Goal: Complete application form

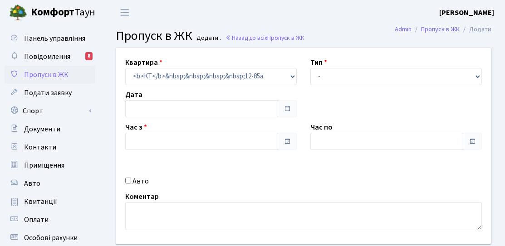
type input "[DATE]"
type input "16:00"
type input "17:00"
click at [137, 175] on div "Квартира <b>КТ</b>&nbsp;&nbsp;&nbsp;&nbsp;12-85а КТ 12-85а Тип - Доставка Таксі…" at bounding box center [303, 146] width 388 height 196
click at [138, 183] on label "Авто" at bounding box center [140, 181] width 16 height 11
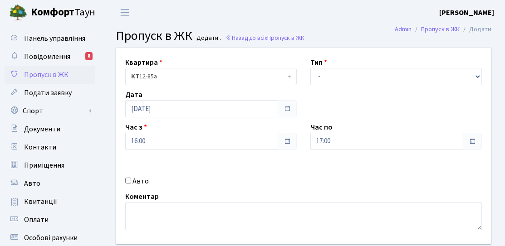
click at [131, 183] on input "Авто" at bounding box center [128, 181] width 6 height 6
checkbox input "true"
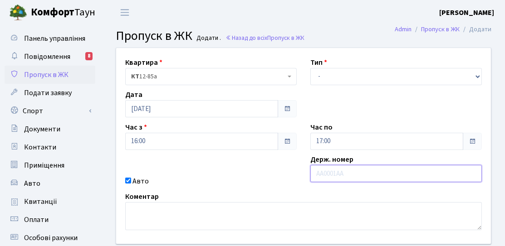
paste input "КА 6012"
type input "КА 6012"
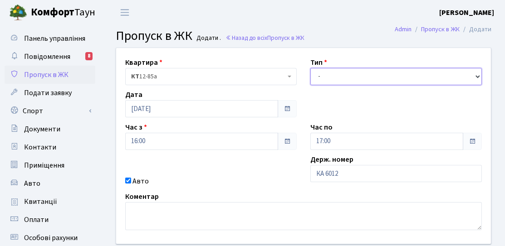
click at [353, 81] on select "- Доставка Таксі Гості Сервіс" at bounding box center [396, 76] width 172 height 17
select select "3"
click at [310, 68] on select "- Доставка Таксі Гості Сервіс" at bounding box center [396, 76] width 172 height 17
drag, startPoint x: 340, startPoint y: 123, endPoint x: 336, endPoint y: 133, distance: 10.8
click at [340, 123] on div "Час по 17:00" at bounding box center [396, 136] width 185 height 28
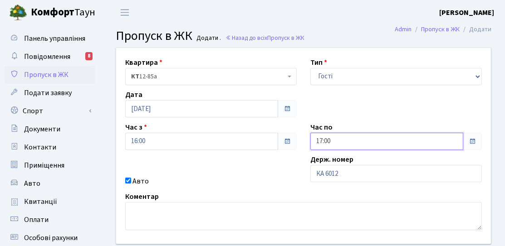
click at [336, 134] on input "17:00" at bounding box center [386, 141] width 153 height 17
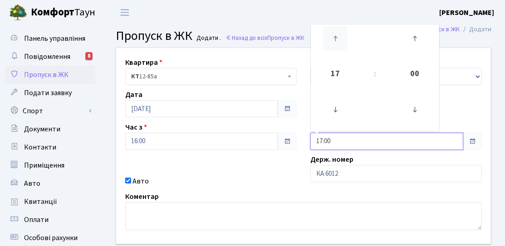
click at [339, 40] on icon at bounding box center [335, 38] width 25 height 25
type input "20:00"
click at [288, 180] on div "Авто" at bounding box center [210, 181] width 185 height 11
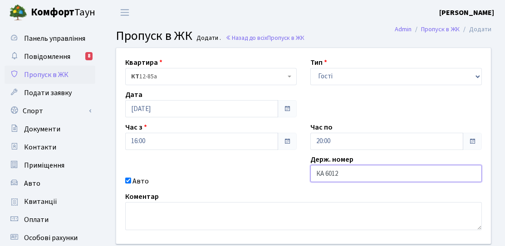
drag, startPoint x: 341, startPoint y: 175, endPoint x: 285, endPoint y: 242, distance: 87.7
click at [341, 174] on input "КА 6012" at bounding box center [396, 173] width 172 height 17
click at [326, 176] on input "КА 6012Н" at bounding box center [396, 173] width 172 height 17
click at [340, 172] on input "КА6012Н" at bounding box center [396, 173] width 172 height 17
type input "КА6012НО"
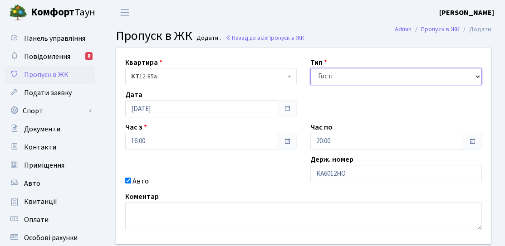
click at [350, 80] on select "- Доставка Таксі Гості Сервіс" at bounding box center [396, 76] width 172 height 17
click at [310, 68] on select "- Доставка Таксі Гості Сервіс" at bounding box center [396, 76] width 172 height 17
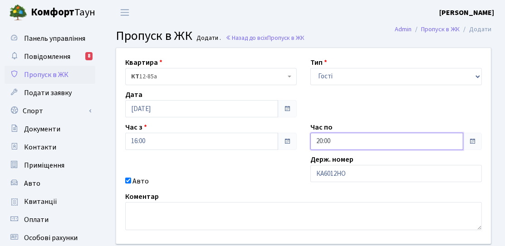
click at [350, 142] on input "20:00" at bounding box center [386, 141] width 153 height 17
drag, startPoint x: 280, startPoint y: 132, endPoint x: 308, endPoint y: 94, distance: 46.7
click at [280, 132] on div "Час з 16:00" at bounding box center [210, 136] width 185 height 28
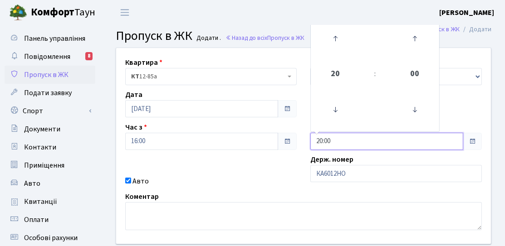
click at [332, 143] on input "20:00" at bounding box center [386, 141] width 153 height 17
click at [281, 185] on div "Авто" at bounding box center [210, 181] width 185 height 11
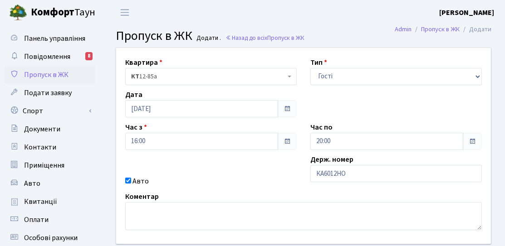
scroll to position [45, 0]
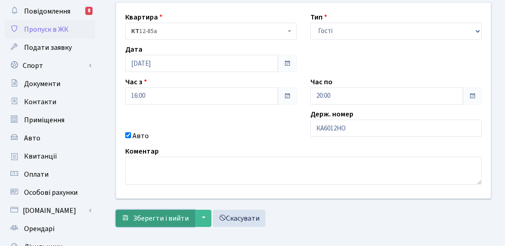
click at [172, 217] on span "Зберегти і вийти" at bounding box center [161, 219] width 56 height 10
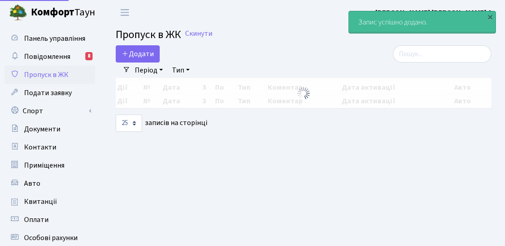
select select "25"
